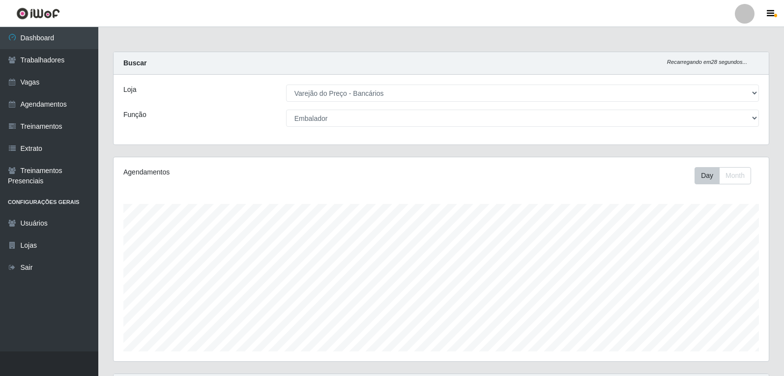
select select "157"
select select "1"
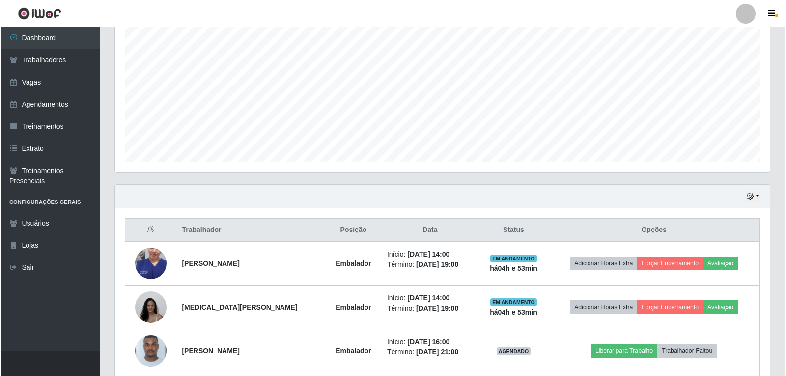
scroll to position [204, 655]
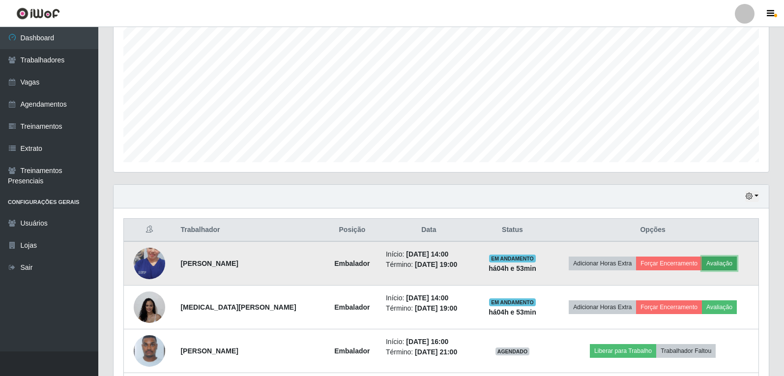
click at [722, 261] on button "Avaliação" at bounding box center [719, 264] width 35 height 14
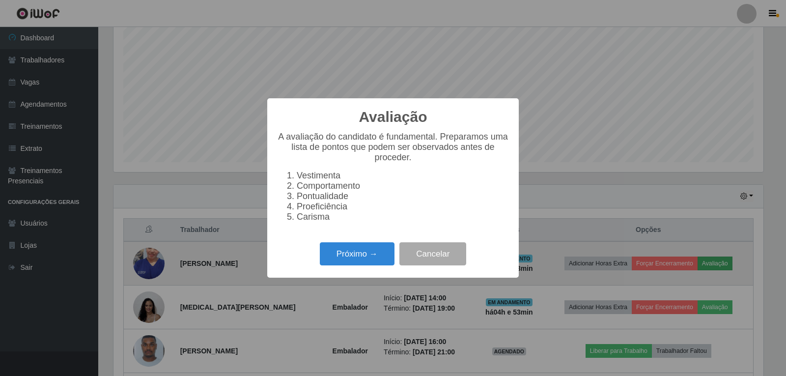
scroll to position [204, 650]
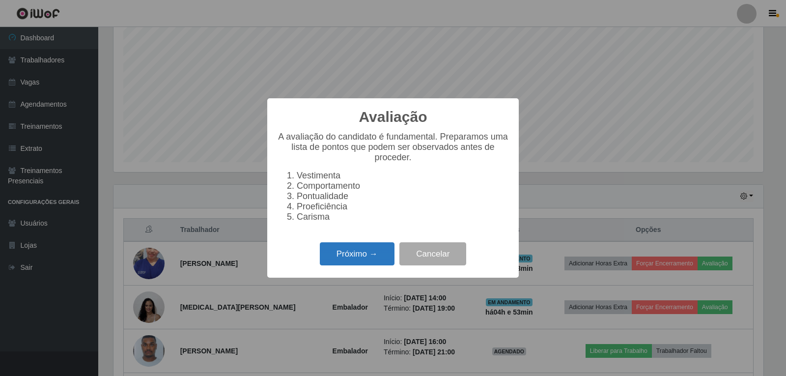
click at [359, 254] on button "Próximo →" at bounding box center [357, 253] width 75 height 23
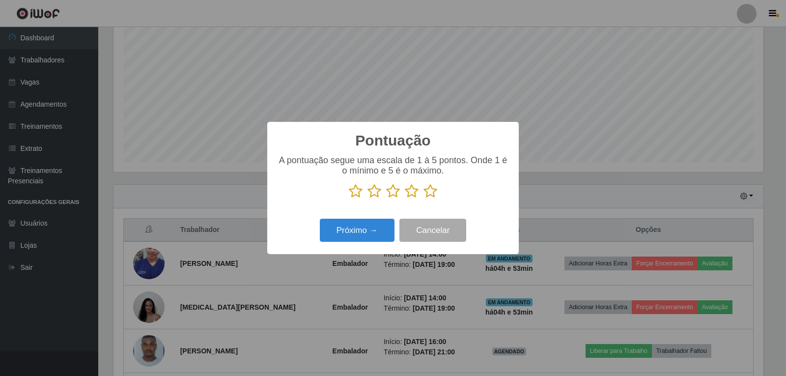
scroll to position [491215, 490769]
click at [433, 197] on icon at bounding box center [431, 191] width 14 height 15
click at [424, 199] on input "radio" at bounding box center [424, 199] width 0 height 0
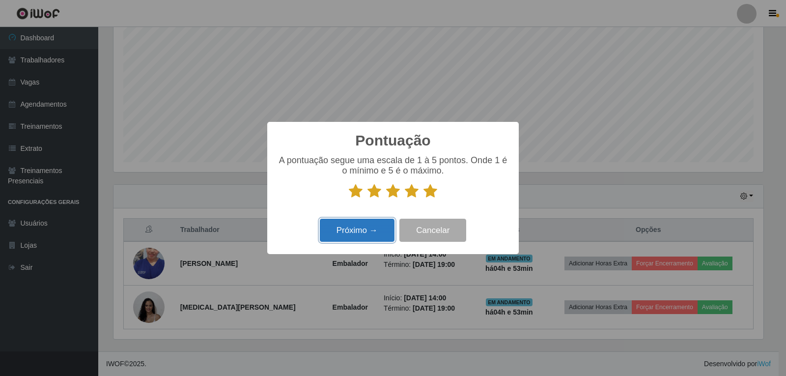
click at [377, 239] on button "Próximo →" at bounding box center [357, 230] width 75 height 23
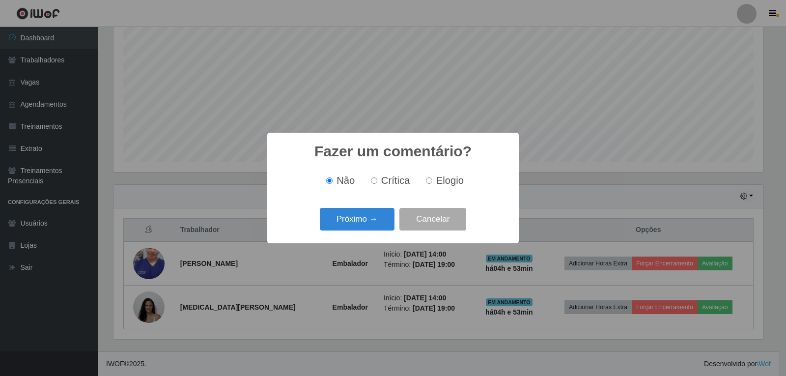
click at [440, 182] on span "Elogio" at bounding box center [450, 180] width 28 height 11
click at [432, 182] on input "Elogio" at bounding box center [429, 180] width 6 height 6
radio input "true"
click at [375, 225] on button "Próximo →" at bounding box center [357, 219] width 75 height 23
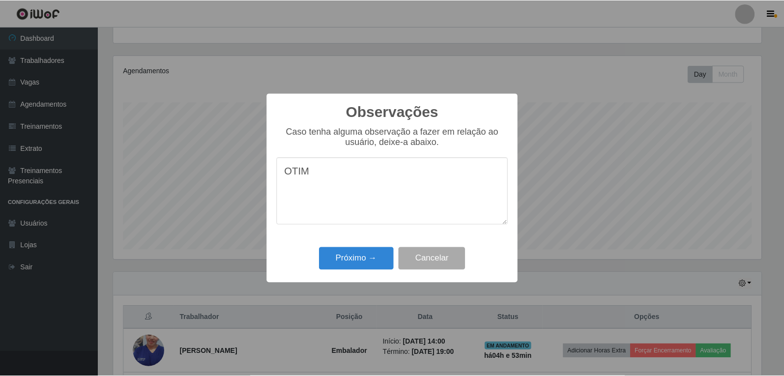
scroll to position [189, 0]
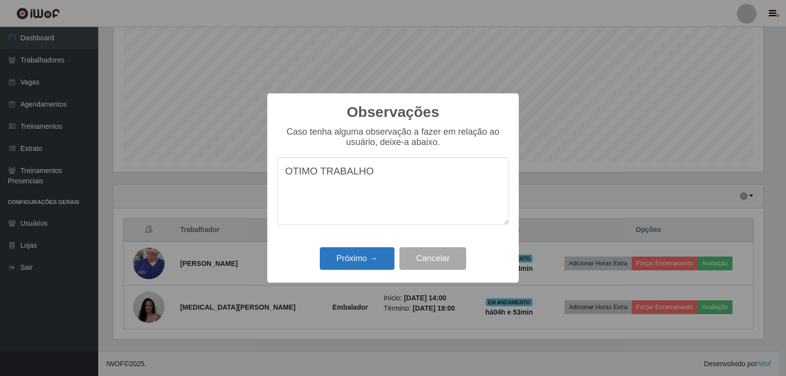
type textarea "OTIMO TRABALHO"
click at [364, 254] on button "Próximo →" at bounding box center [357, 258] width 75 height 23
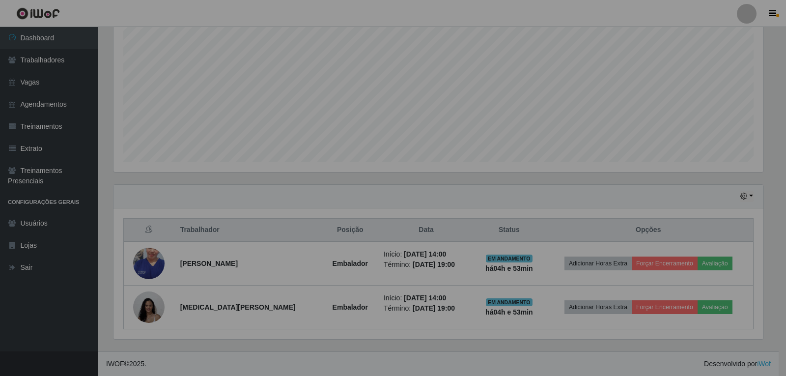
scroll to position [204, 655]
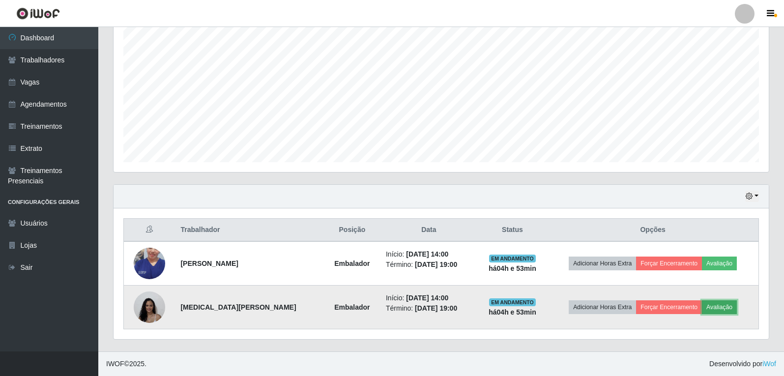
click at [716, 308] on button "Avaliação" at bounding box center [719, 307] width 35 height 14
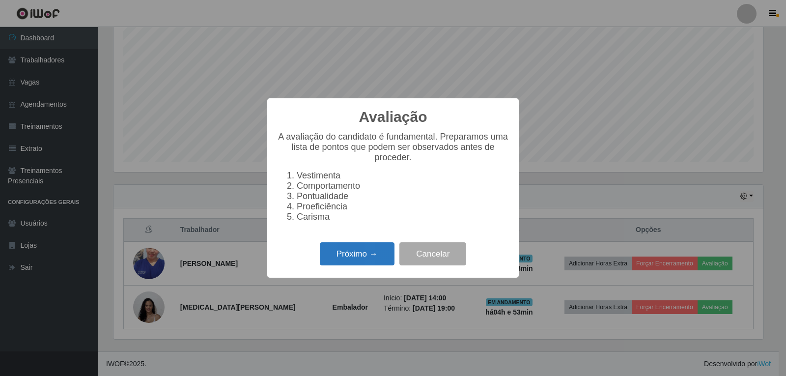
click at [338, 255] on button "Próximo →" at bounding box center [357, 253] width 75 height 23
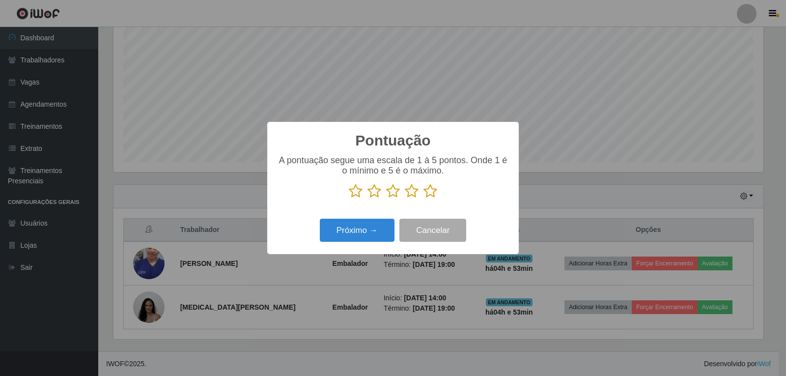
drag, startPoint x: 437, startPoint y: 195, endPoint x: 428, endPoint y: 194, distance: 9.4
click at [433, 195] on icon at bounding box center [431, 191] width 14 height 15
click at [424, 199] on input "radio" at bounding box center [424, 199] width 0 height 0
click at [373, 228] on button "Próximo →" at bounding box center [357, 230] width 75 height 23
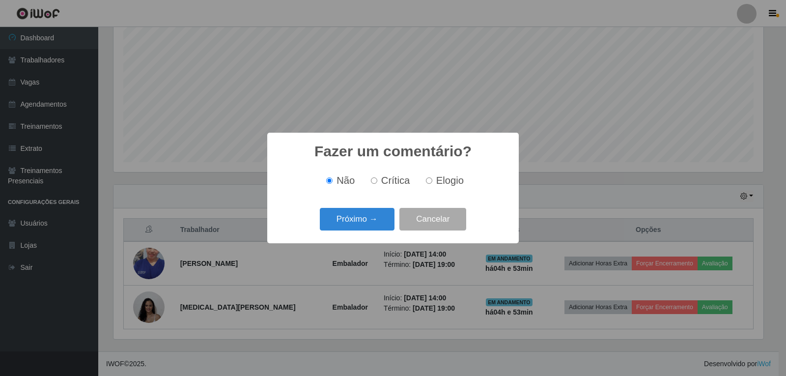
click at [448, 178] on span "Elogio" at bounding box center [450, 180] width 28 height 11
click at [432, 178] on input "Elogio" at bounding box center [429, 180] width 6 height 6
radio input "true"
click at [351, 230] on button "Próximo →" at bounding box center [357, 219] width 75 height 23
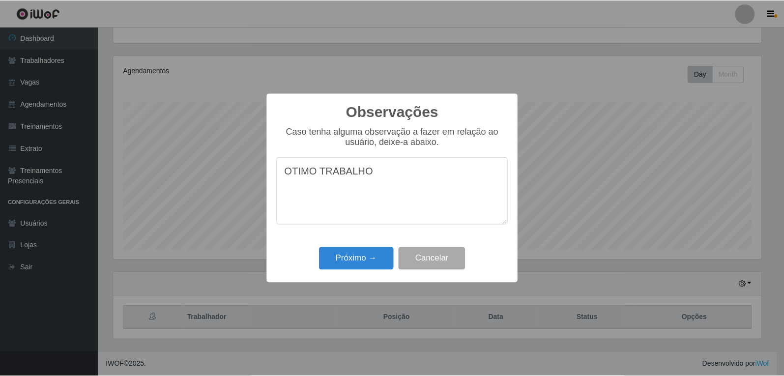
scroll to position [189, 0]
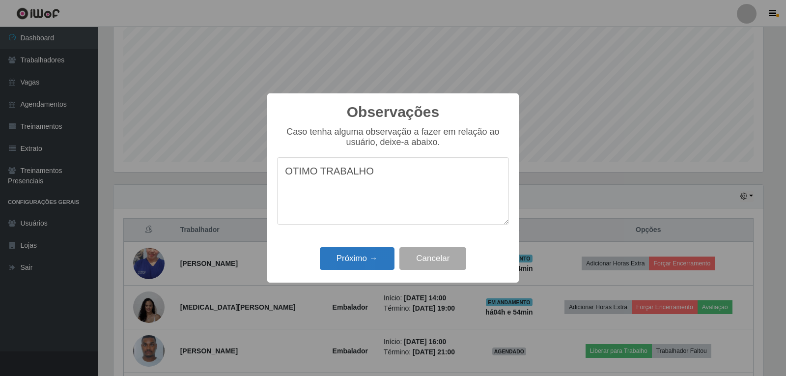
type textarea "OTIMO TRABALHO"
click at [377, 253] on button "Próximo →" at bounding box center [357, 258] width 75 height 23
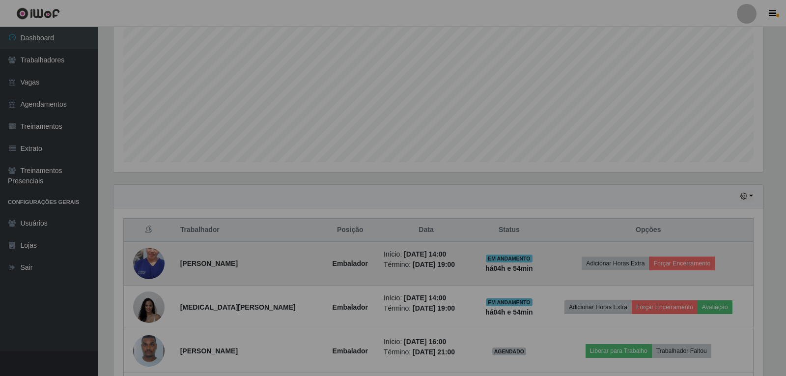
scroll to position [204, 655]
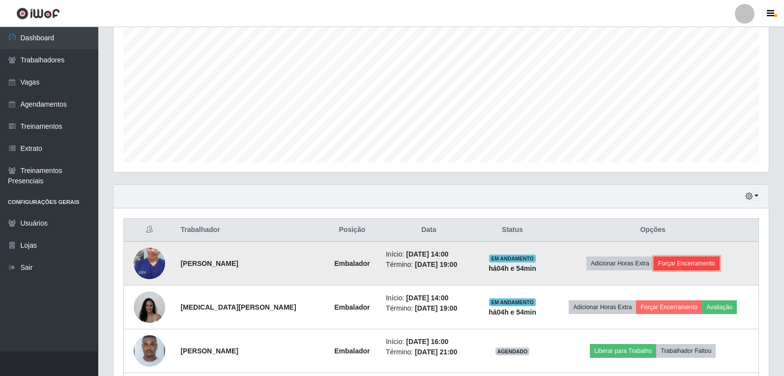
click at [701, 267] on button "Forçar Encerramento" at bounding box center [687, 264] width 66 height 14
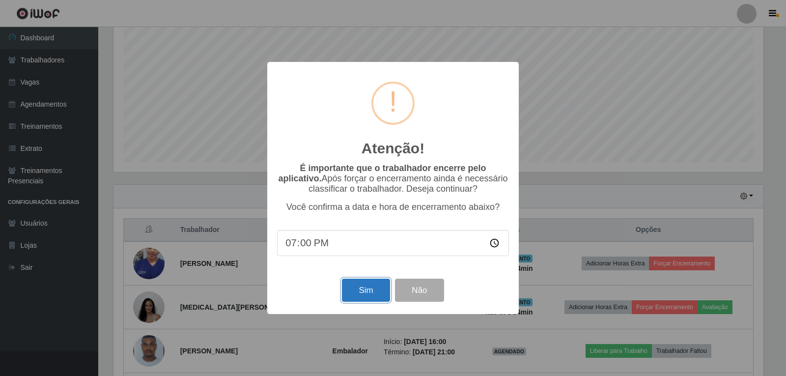
click at [377, 286] on button "Sim" at bounding box center [366, 290] width 48 height 23
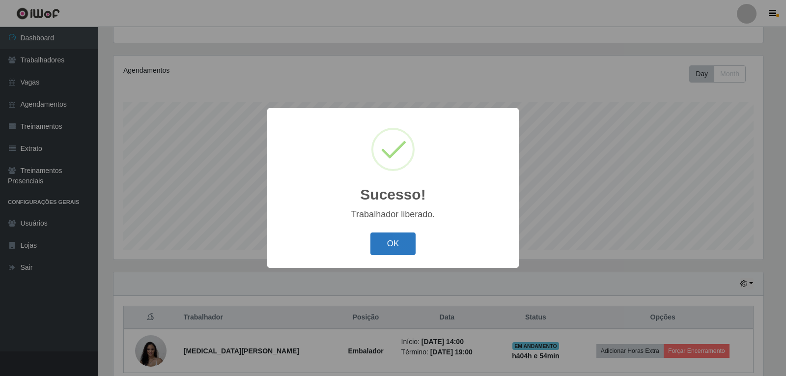
click at [404, 249] on button "OK" at bounding box center [394, 243] width 46 height 23
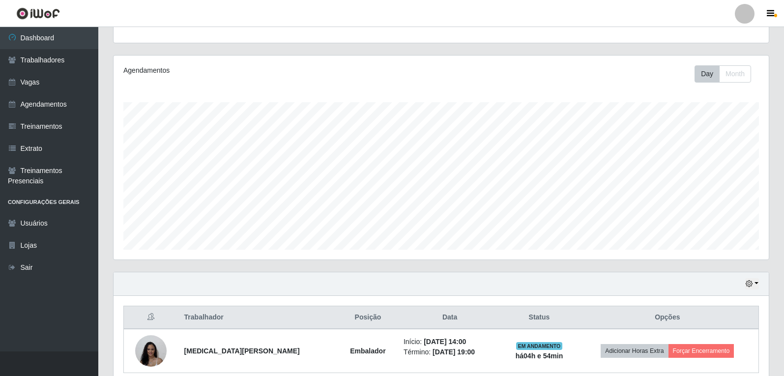
scroll to position [145, 0]
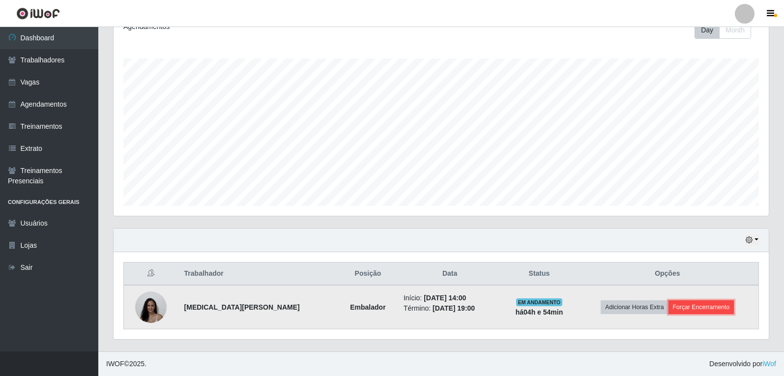
click at [715, 313] on button "Forçar Encerramento" at bounding box center [701, 307] width 66 height 14
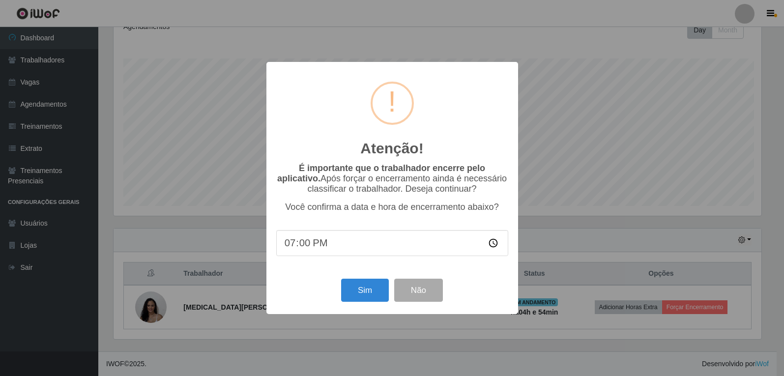
scroll to position [204, 650]
click at [349, 300] on button "Sim" at bounding box center [366, 290] width 48 height 23
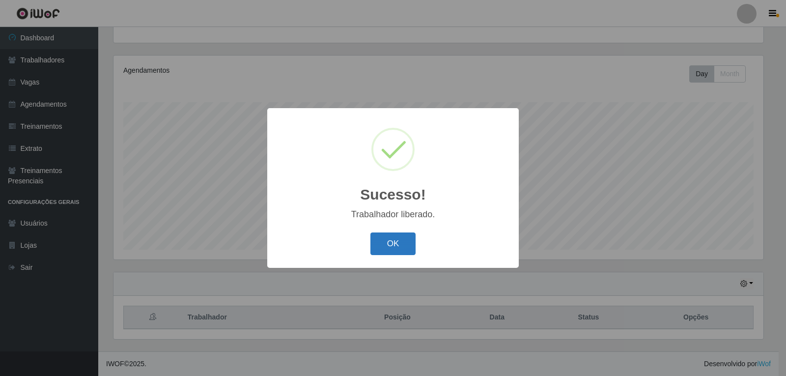
click at [380, 247] on button "OK" at bounding box center [394, 243] width 46 height 23
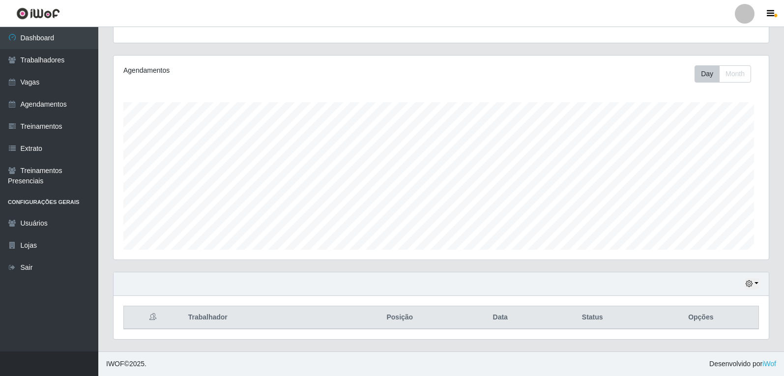
scroll to position [204, 655]
